Goal: Task Accomplishment & Management: Complete application form

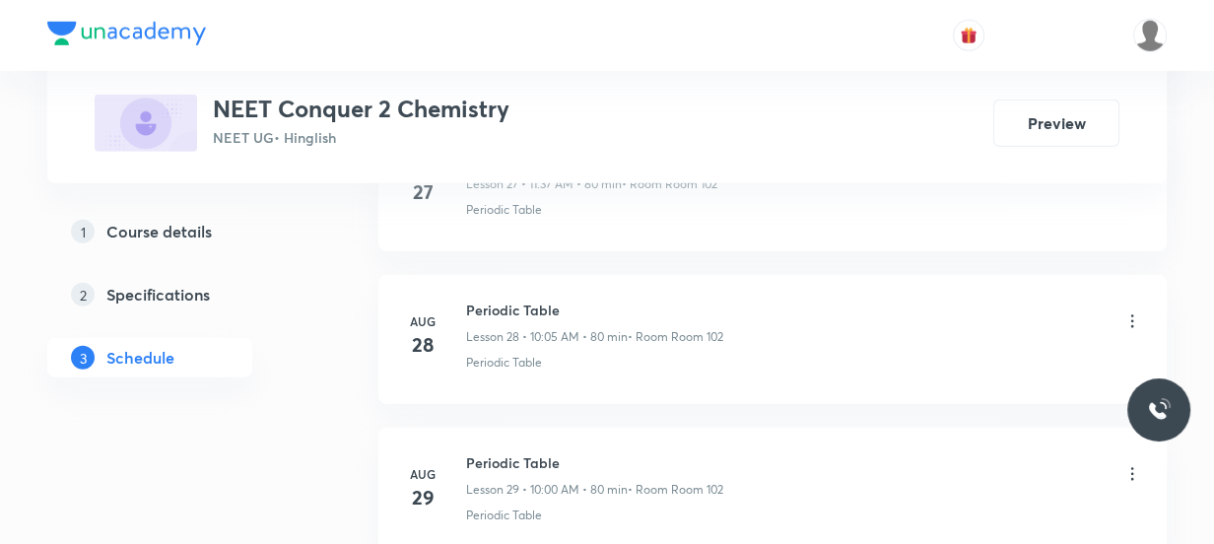
scroll to position [5608, 0]
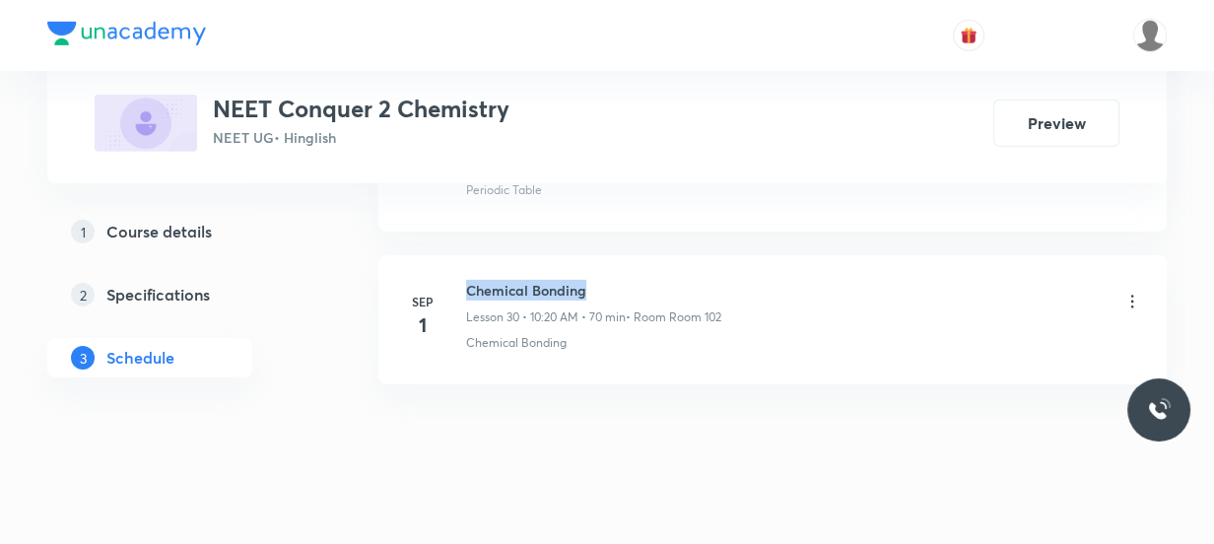
drag, startPoint x: 591, startPoint y: 263, endPoint x: 465, endPoint y: 257, distance: 126.2
click at [466, 280] on h6 "Chemical Bonding" at bounding box center [593, 290] width 255 height 21
copy h6 "Chemical Bonding"
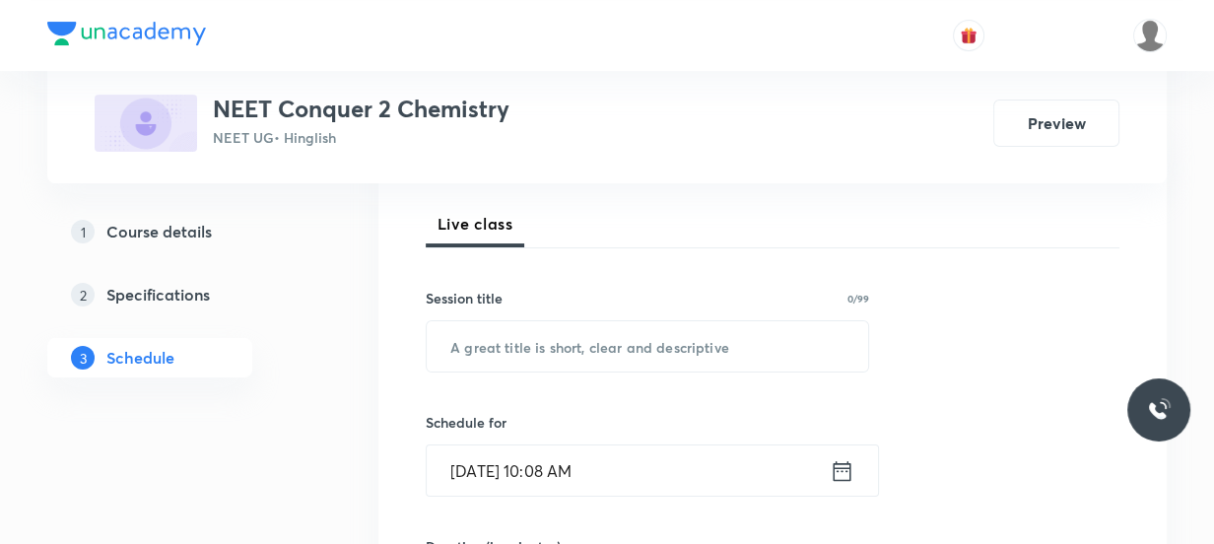
scroll to position [358, 0]
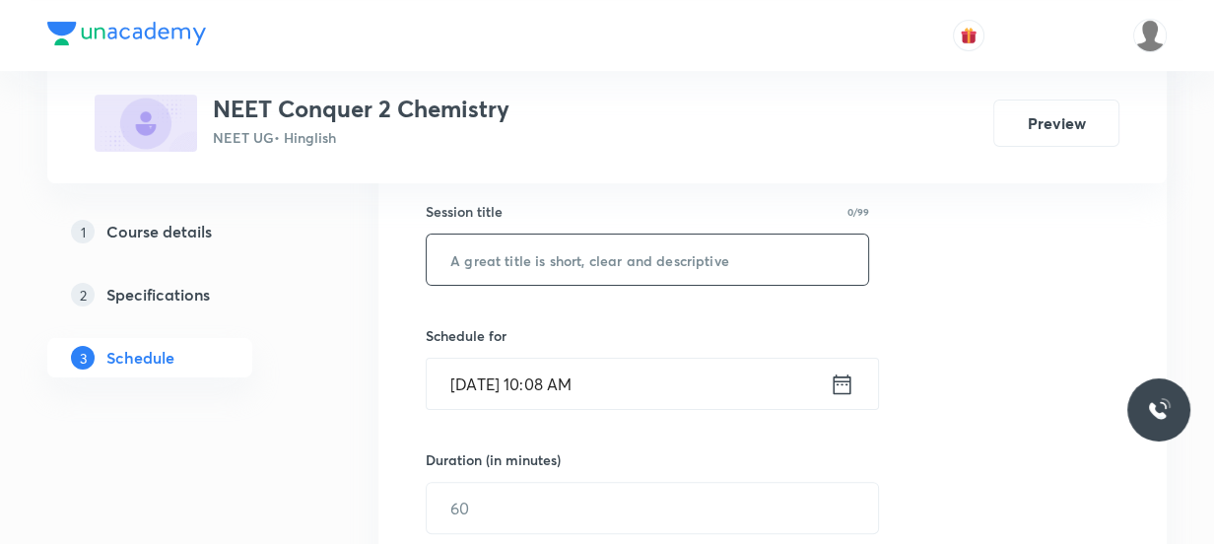
click at [549, 273] on input "text" at bounding box center [647, 259] width 441 height 50
paste input "Chemical Bonding"
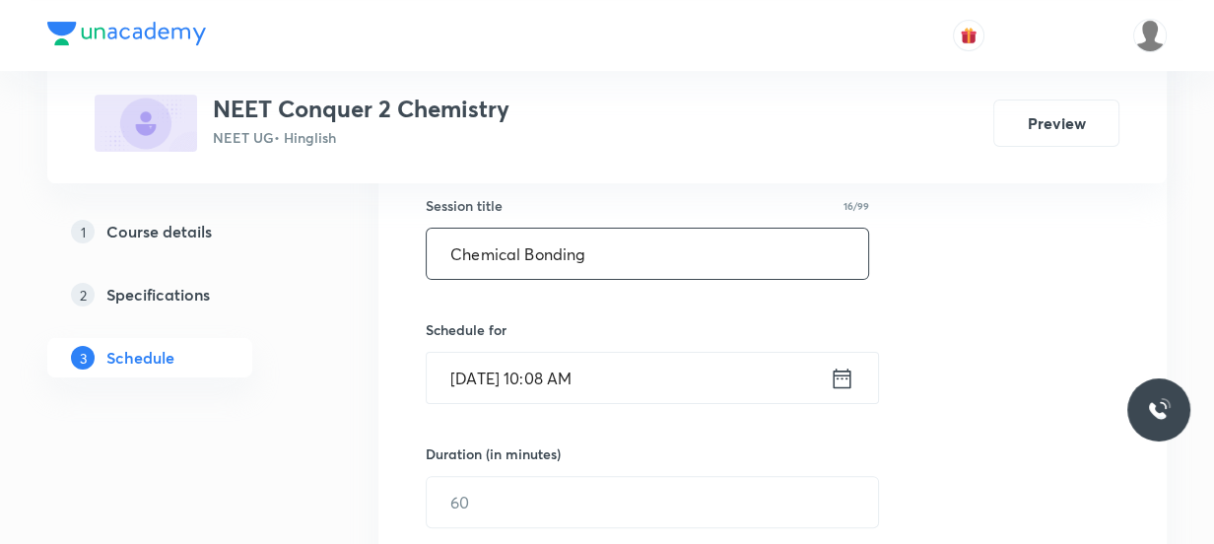
scroll to position [447, 0]
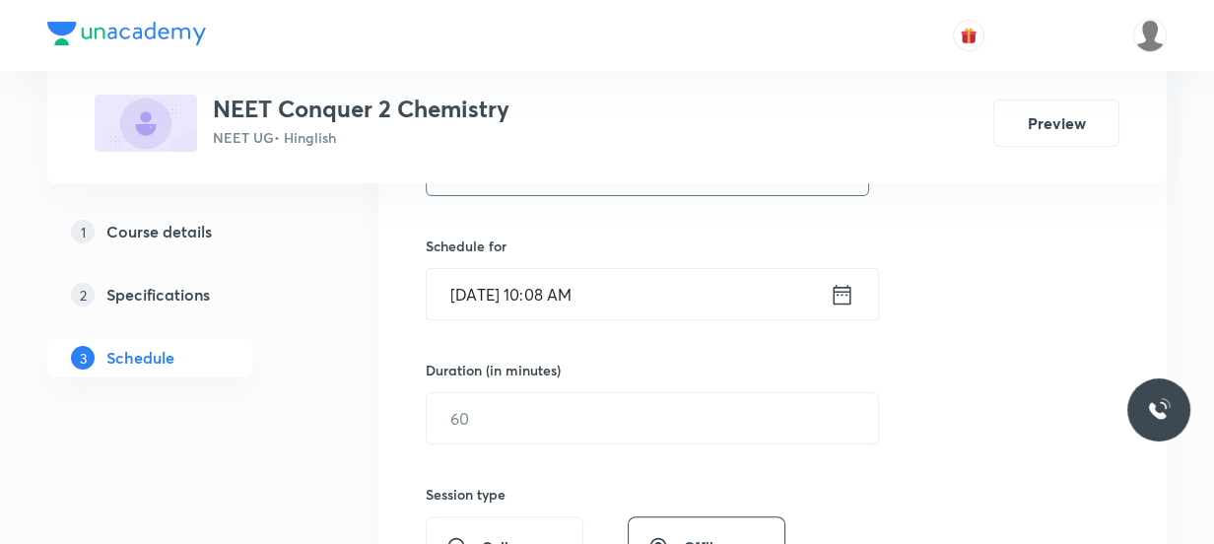
type input "Chemical Bonding"
click at [829, 285] on icon at bounding box center [841, 295] width 25 height 28
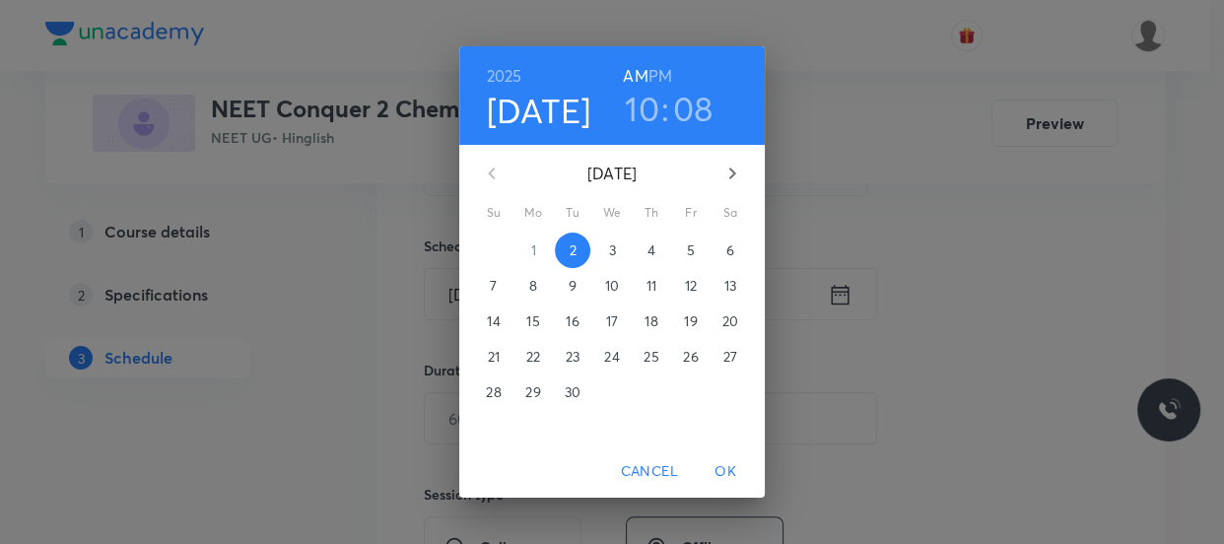
click at [680, 100] on h3 "08" at bounding box center [693, 108] width 40 height 41
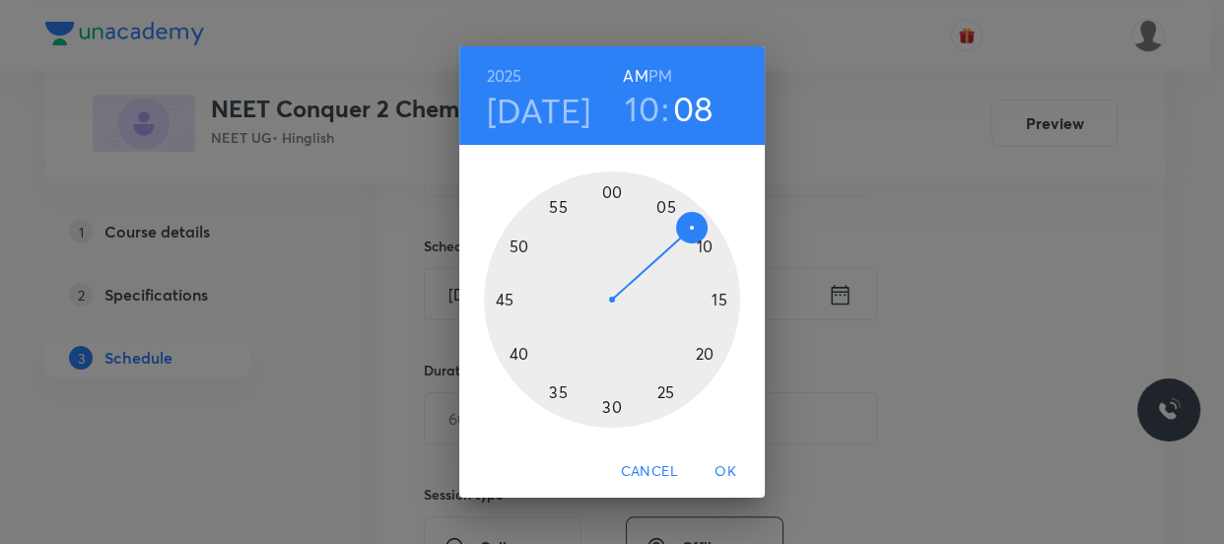
click at [700, 243] on div at bounding box center [612, 299] width 256 height 256
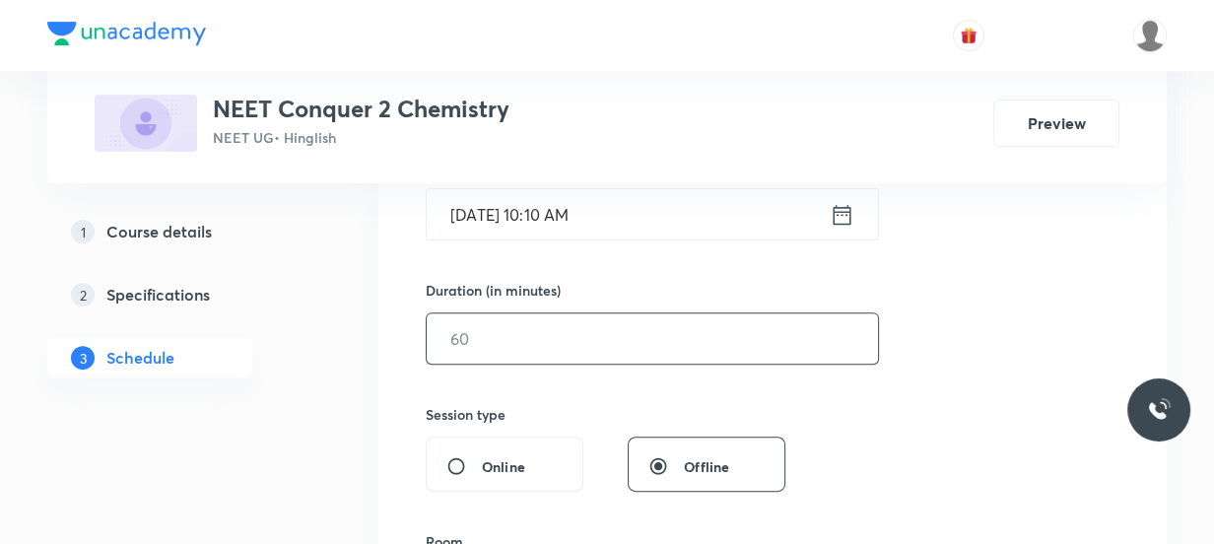
scroll to position [627, 0]
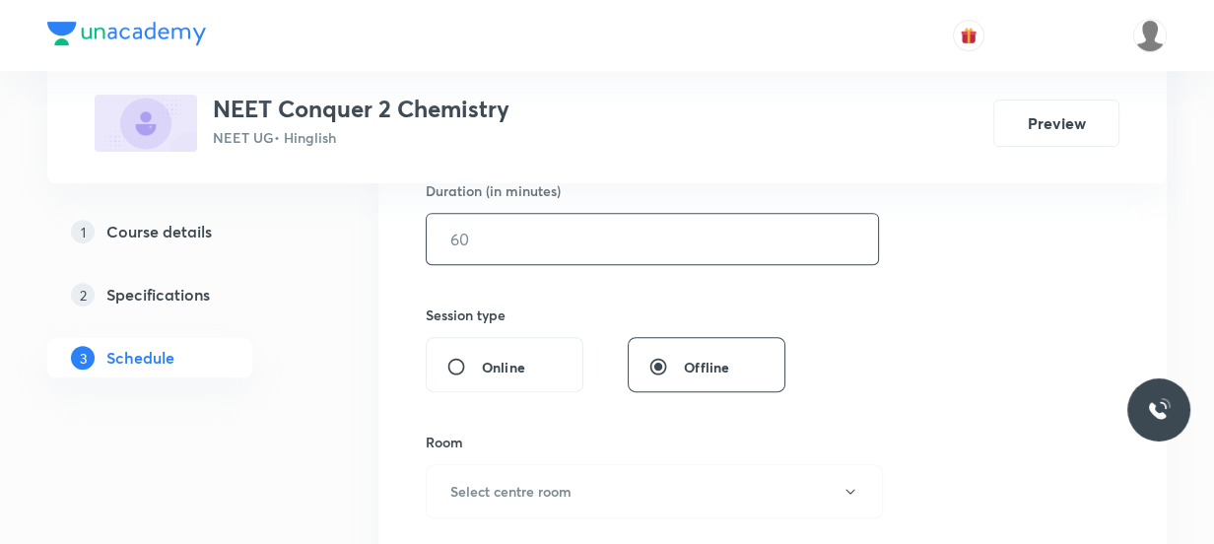
click at [527, 239] on input "text" at bounding box center [652, 239] width 451 height 50
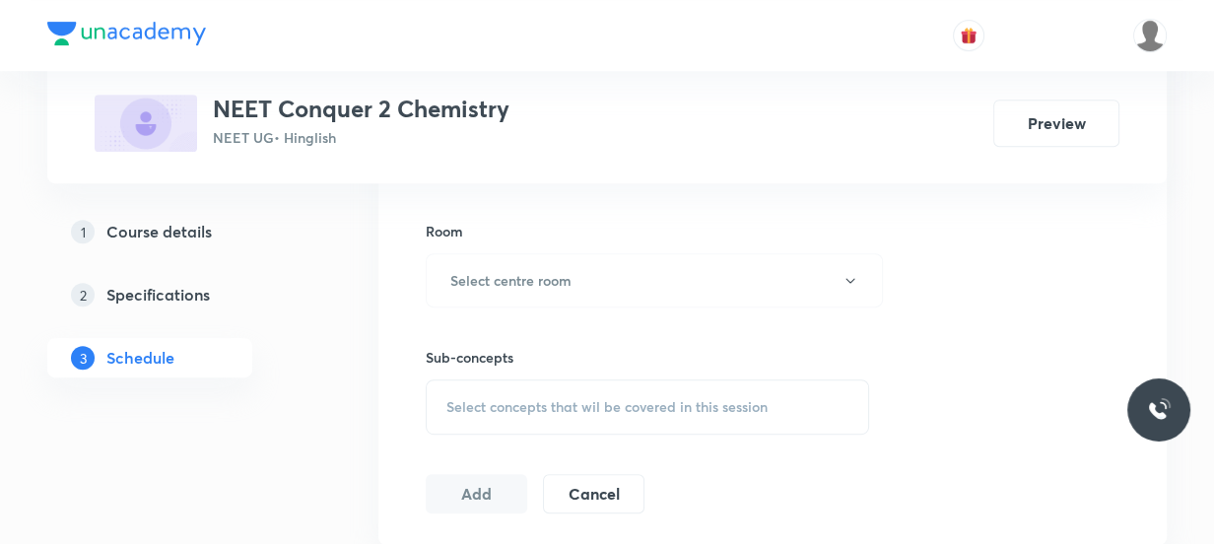
scroll to position [806, 0]
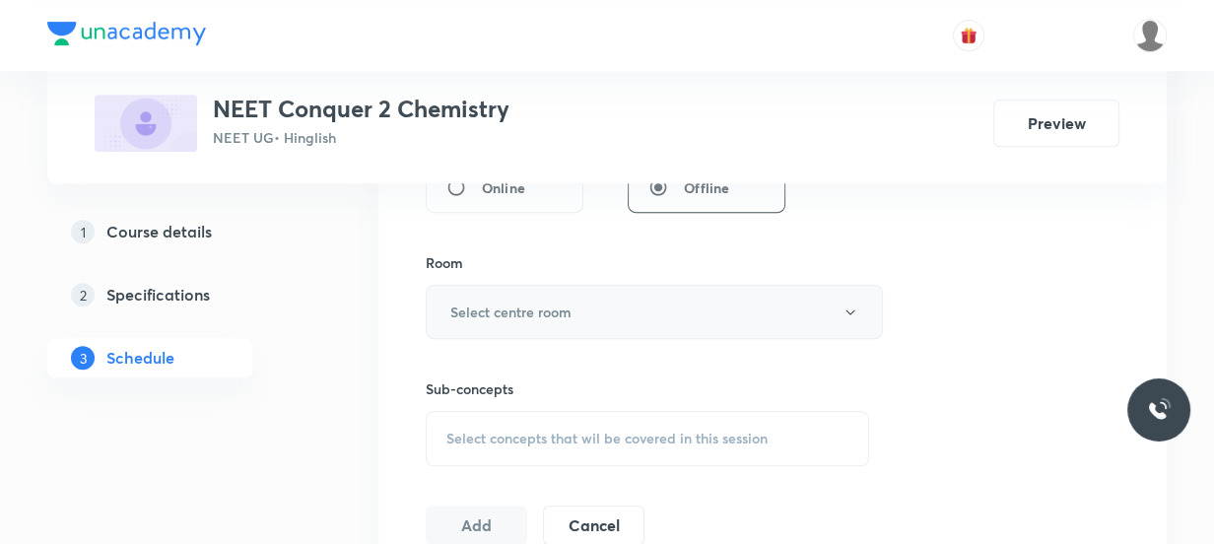
type input "70"
click at [538, 296] on button "Select centre room" at bounding box center [654, 312] width 457 height 54
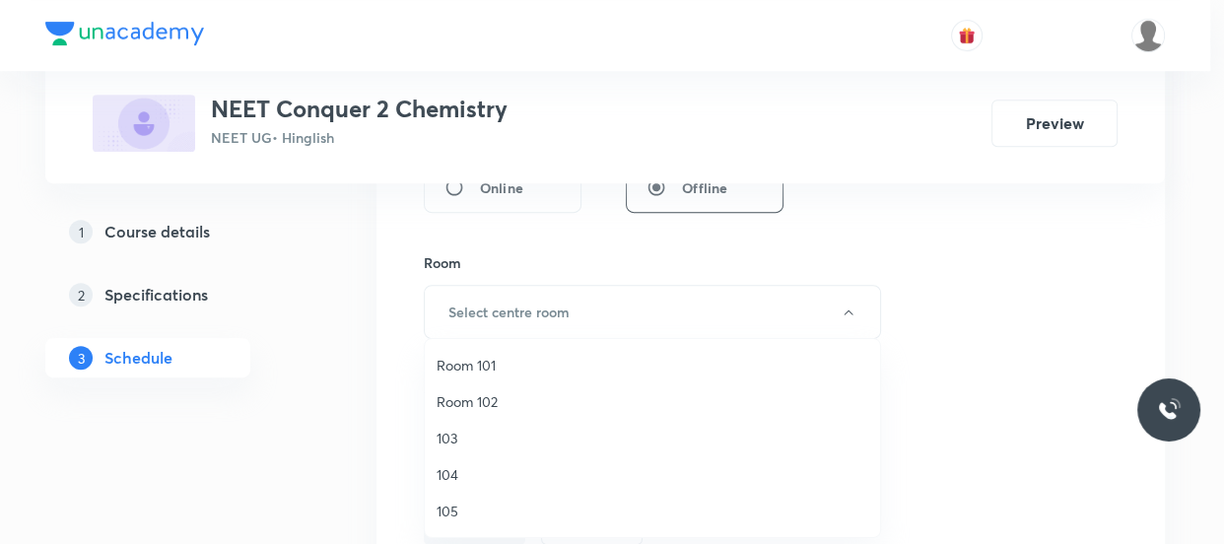
click at [479, 393] on span "Room 102" at bounding box center [651, 401] width 431 height 21
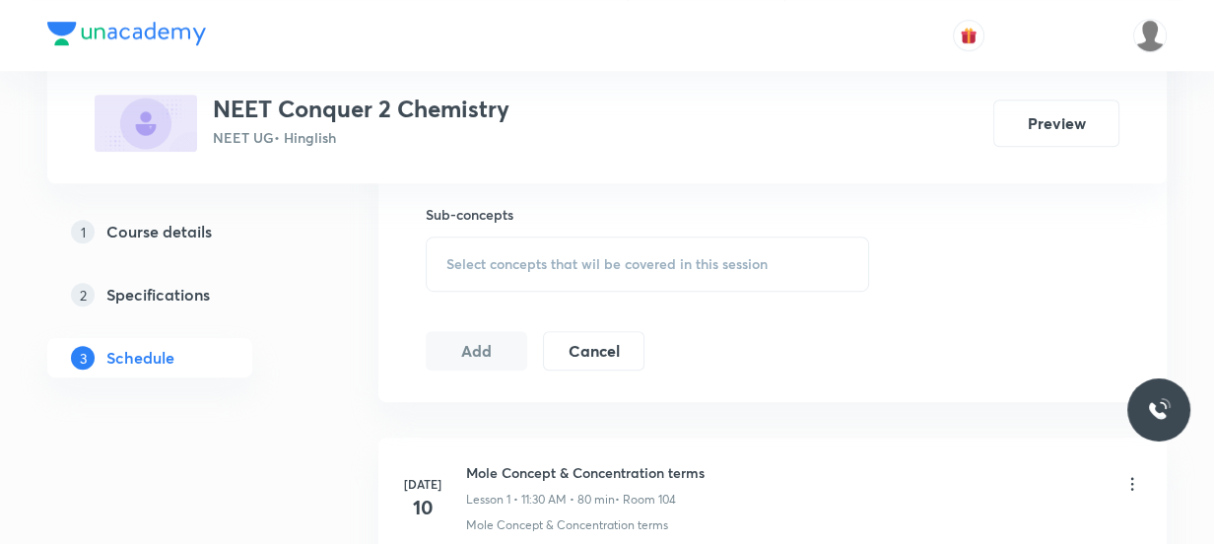
scroll to position [985, 0]
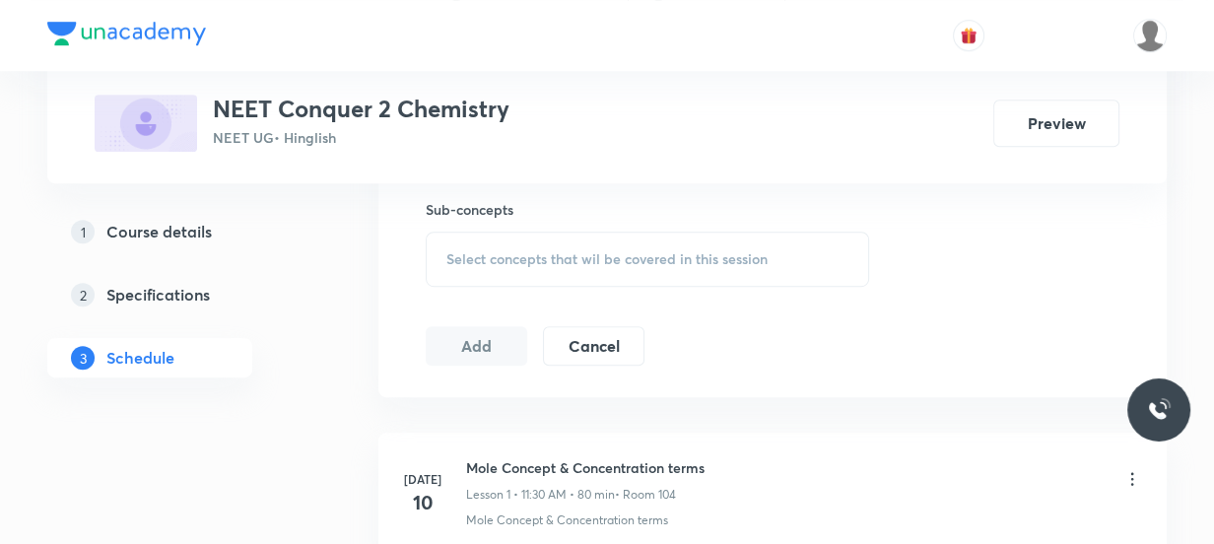
click at [502, 268] on div "Select concepts that wil be covered in this session" at bounding box center [647, 259] width 443 height 55
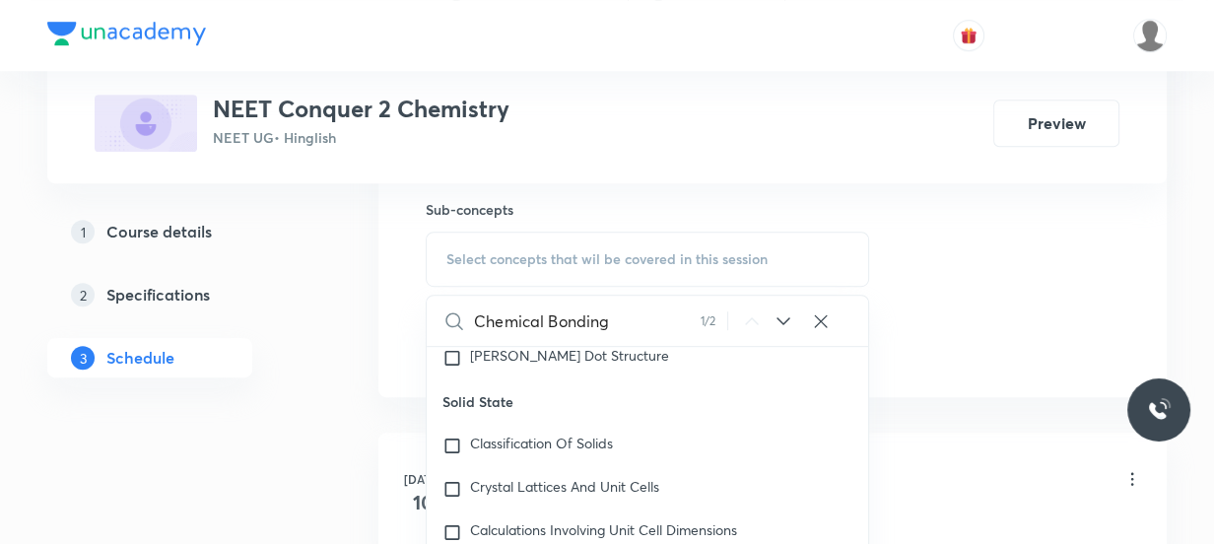
scroll to position [9594, 0]
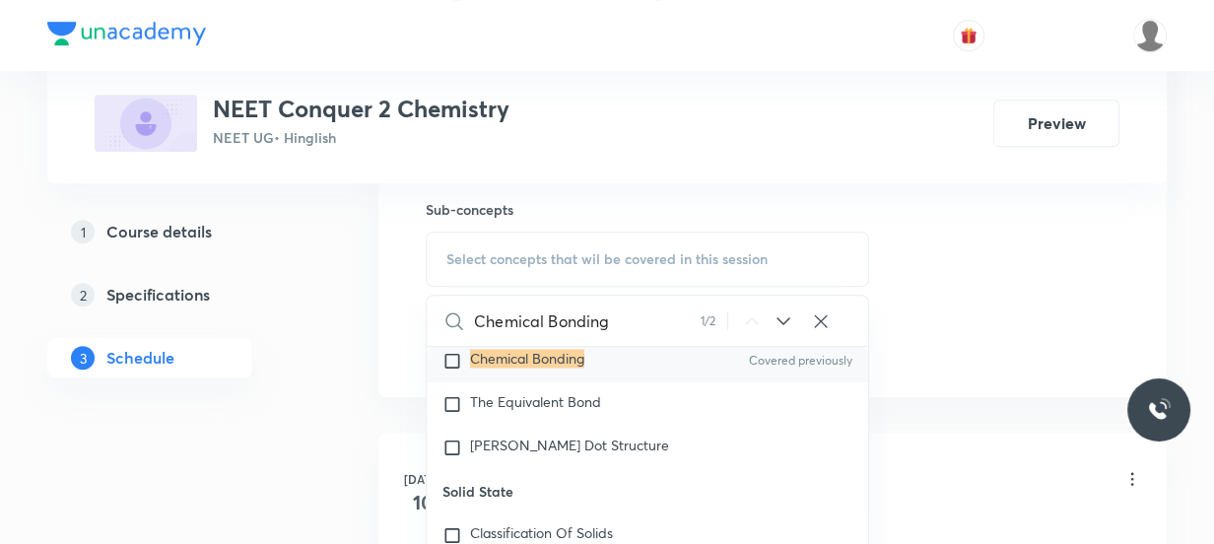
type input "Chemical Bonding"
click at [572, 382] on div "Chemical Bonding Covered previously" at bounding box center [647, 360] width 441 height 43
checkbox input "true"
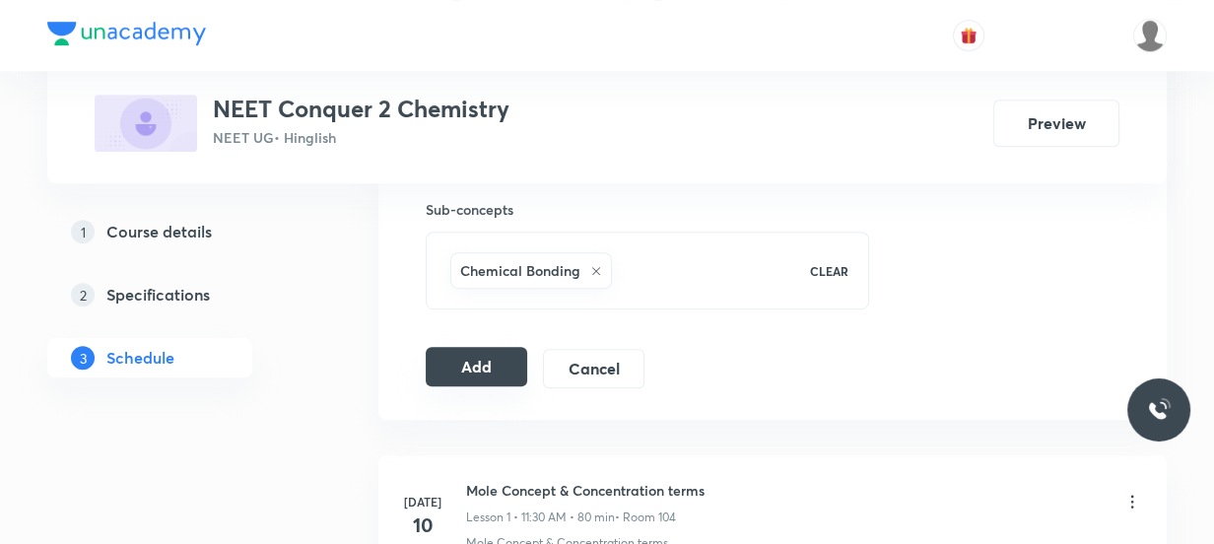
click at [468, 373] on button "Add" at bounding box center [476, 366] width 101 height 39
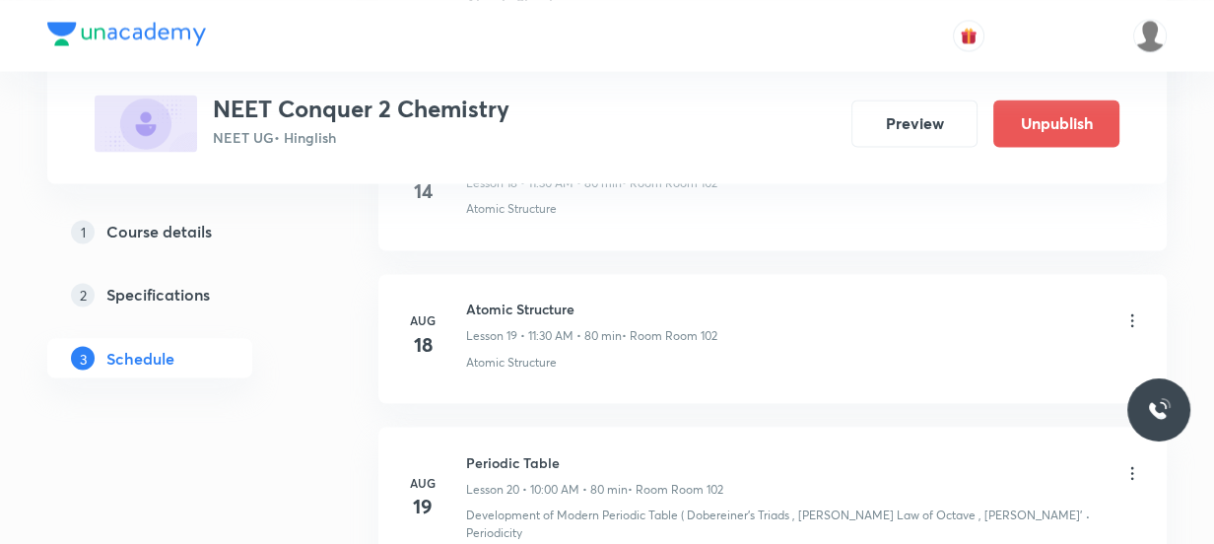
scroll to position [2991, 0]
